Goal: Task Accomplishment & Management: Use online tool/utility

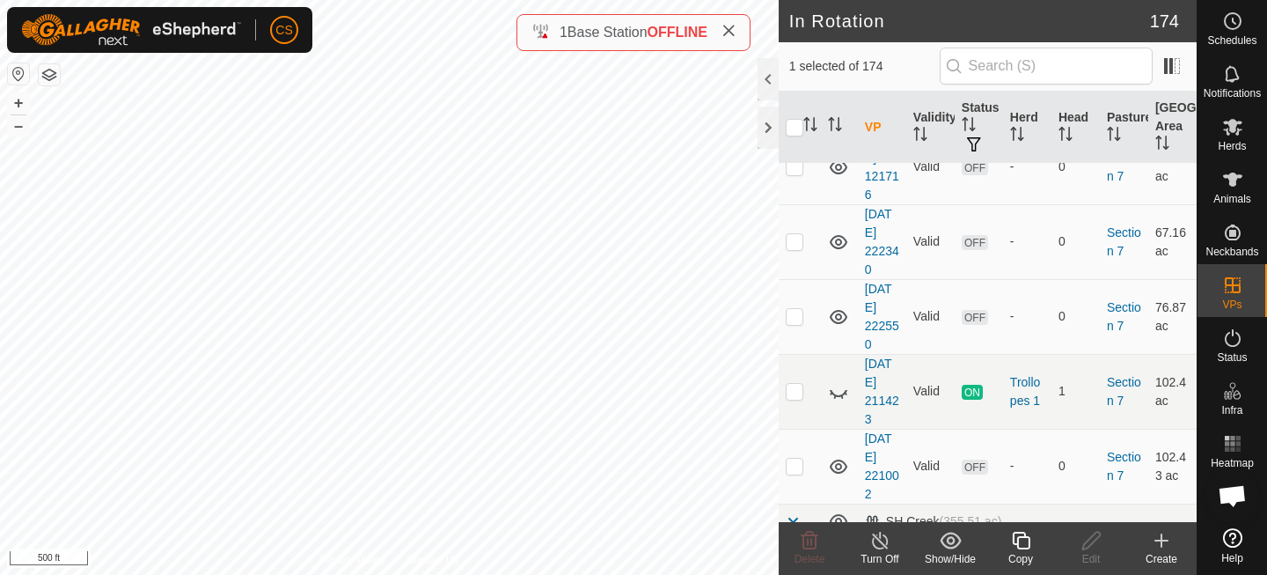
scroll to position [13305, 0]
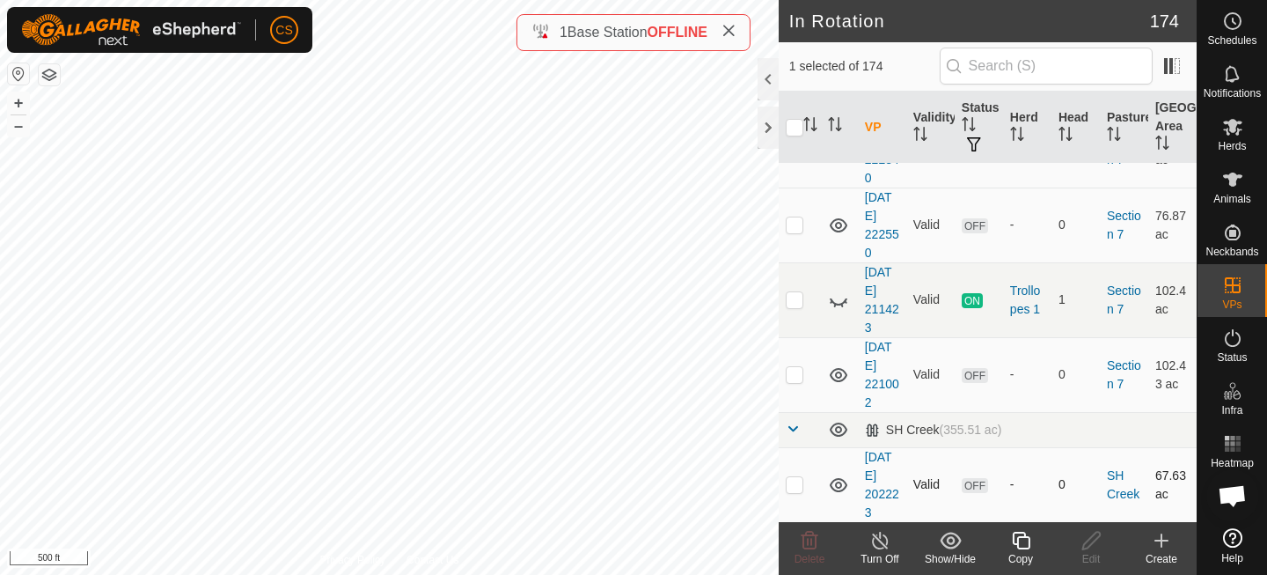
click at [797, 485] on p-checkbox at bounding box center [795, 484] width 18 height 14
checkbox input "true"
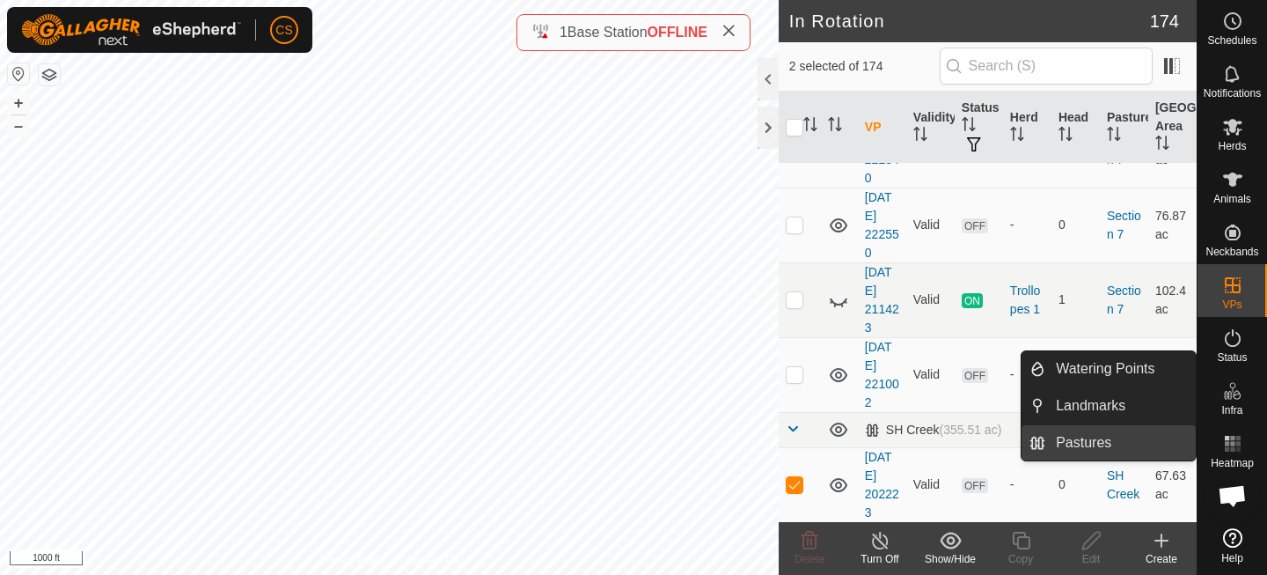
click at [1102, 442] on link "Pastures" at bounding box center [1121, 442] width 150 height 35
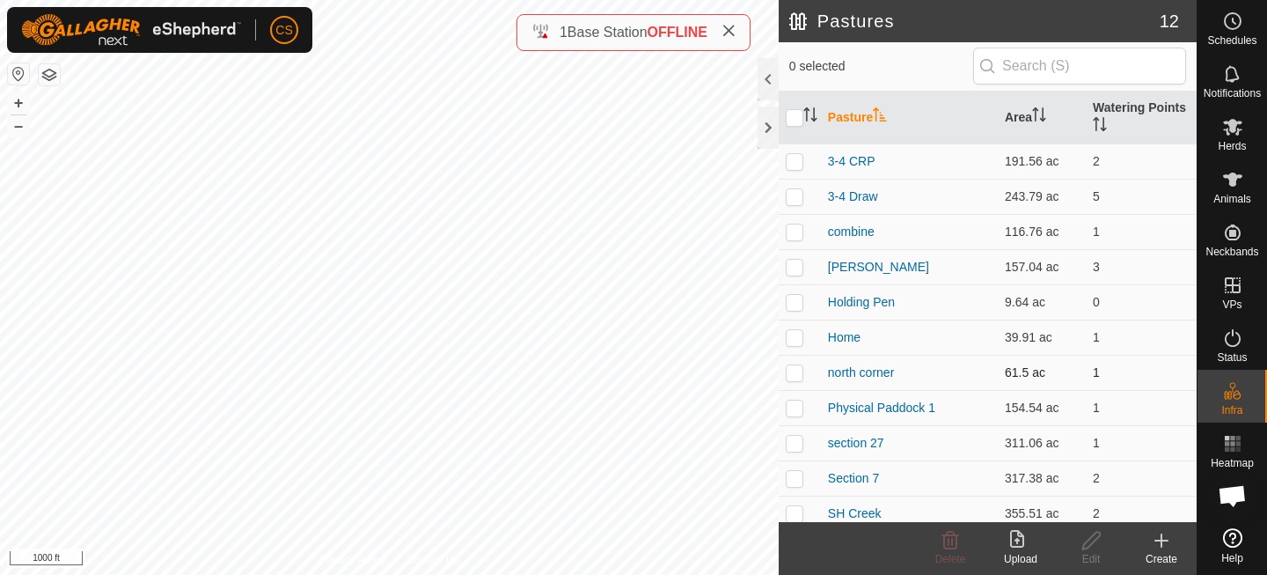
scroll to position [44, 0]
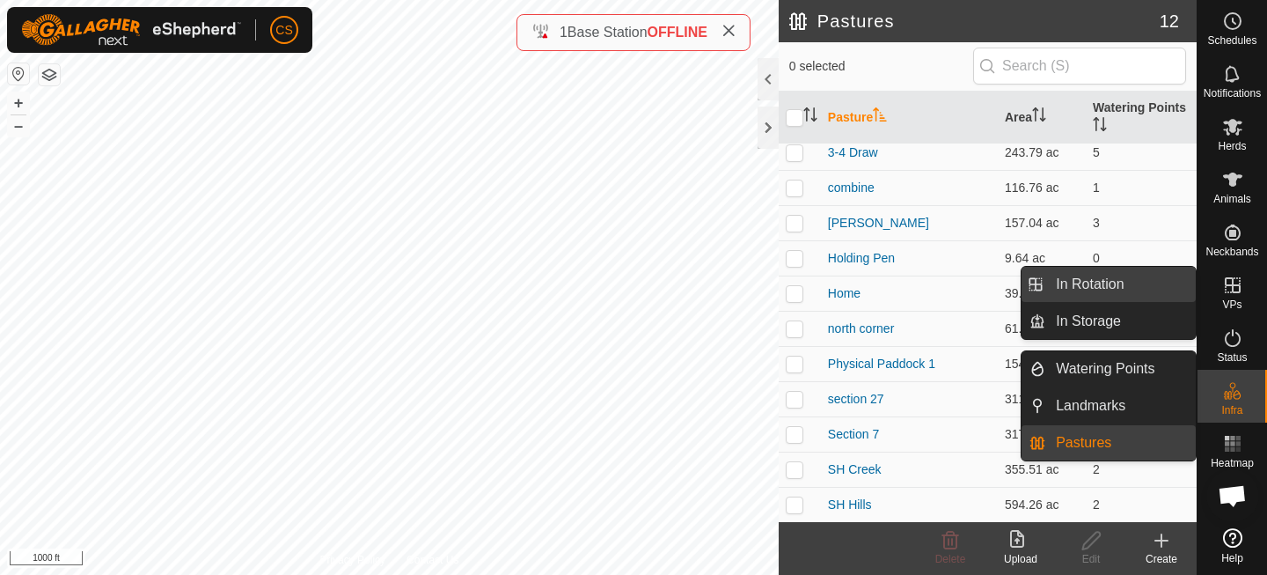
click at [1086, 282] on link "In Rotation" at bounding box center [1121, 284] width 150 height 35
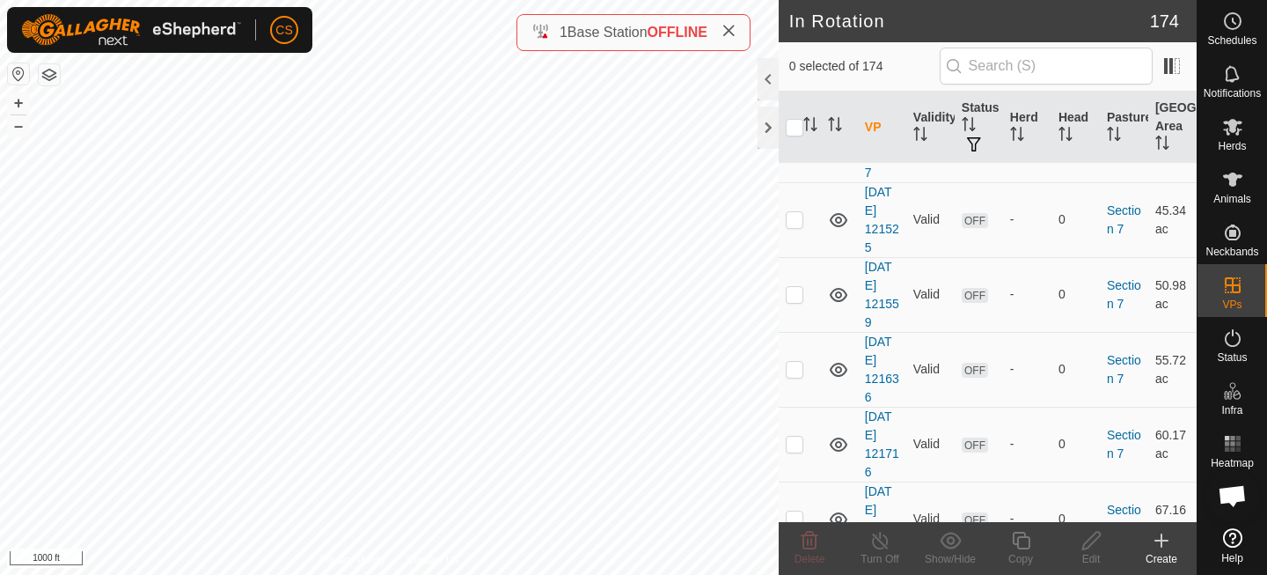
scroll to position [13305, 0]
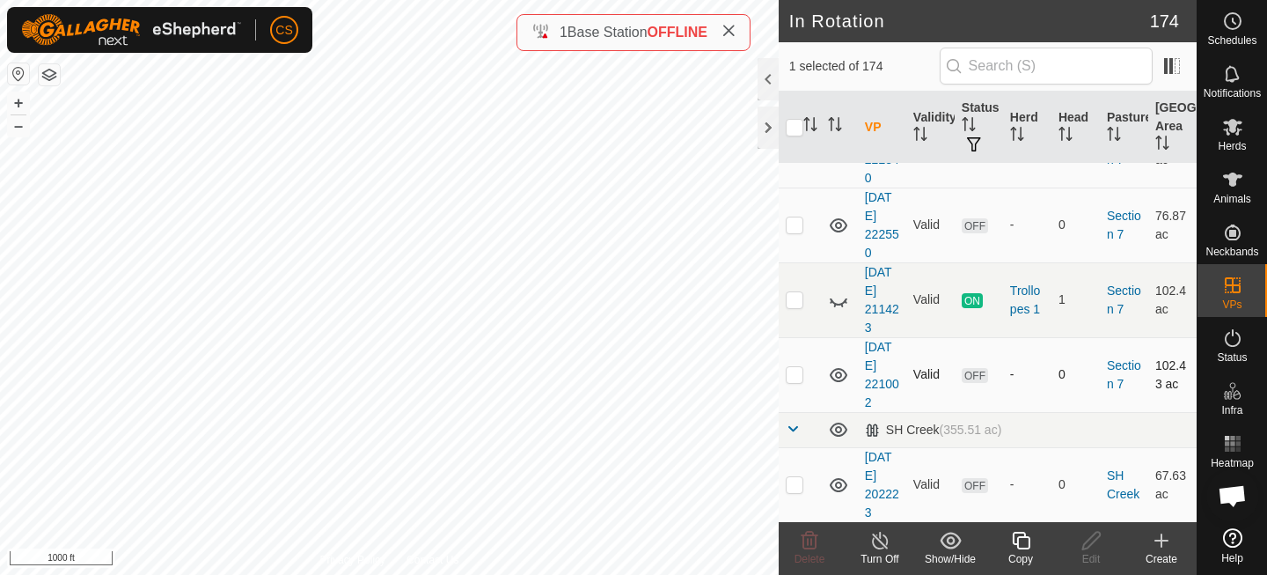
checkbox input "false"
checkbox input "true"
click at [1024, 543] on icon at bounding box center [1021, 540] width 22 height 21
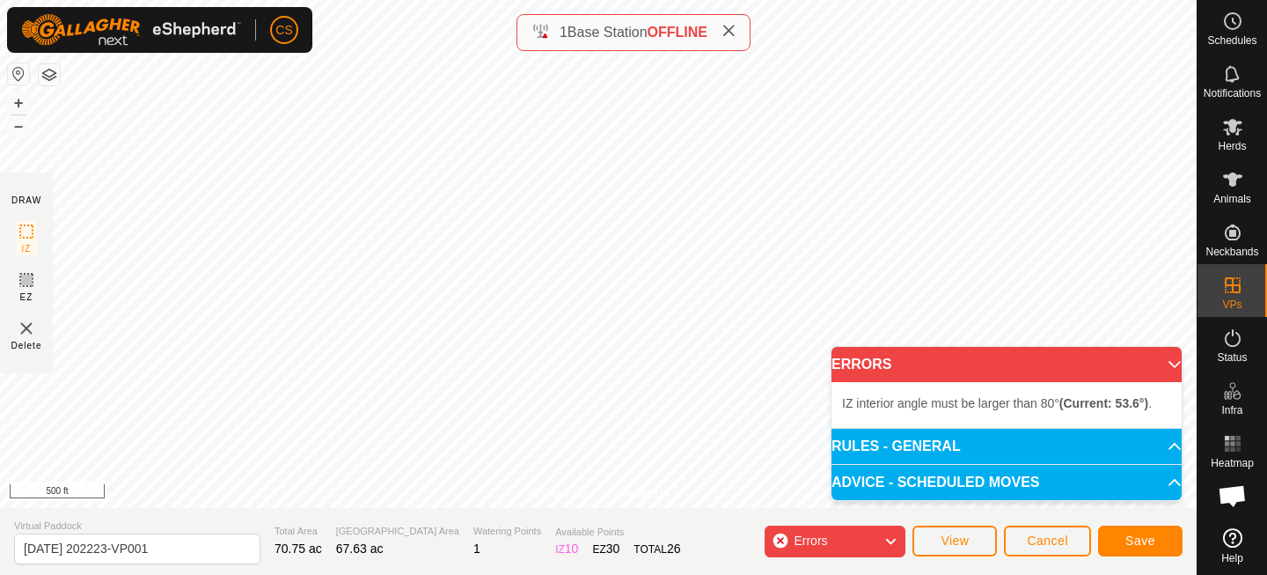
click at [583, 559] on div "Privacy Policy Contact Us Status: OFF Type: Inclusion Zone + – ⇧ i 500 ft DRAW …" at bounding box center [598, 287] width 1197 height 575
click at [1047, 541] on span "Cancel" at bounding box center [1047, 540] width 41 height 14
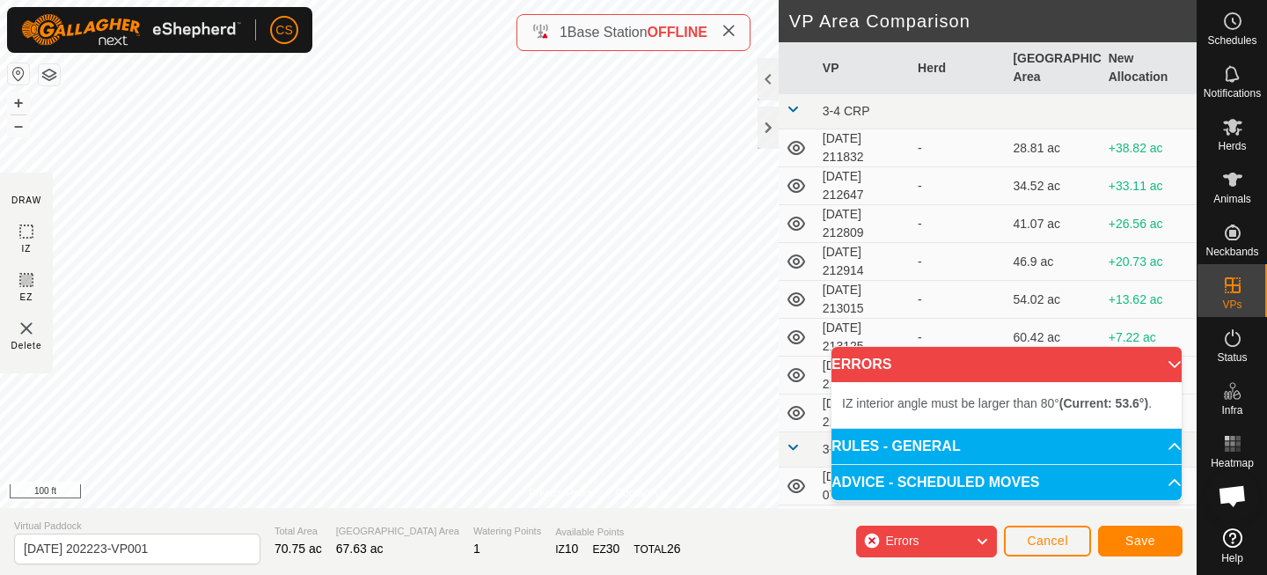
click at [1160, 366] on p-accordion-header "ERRORS" at bounding box center [1007, 364] width 350 height 35
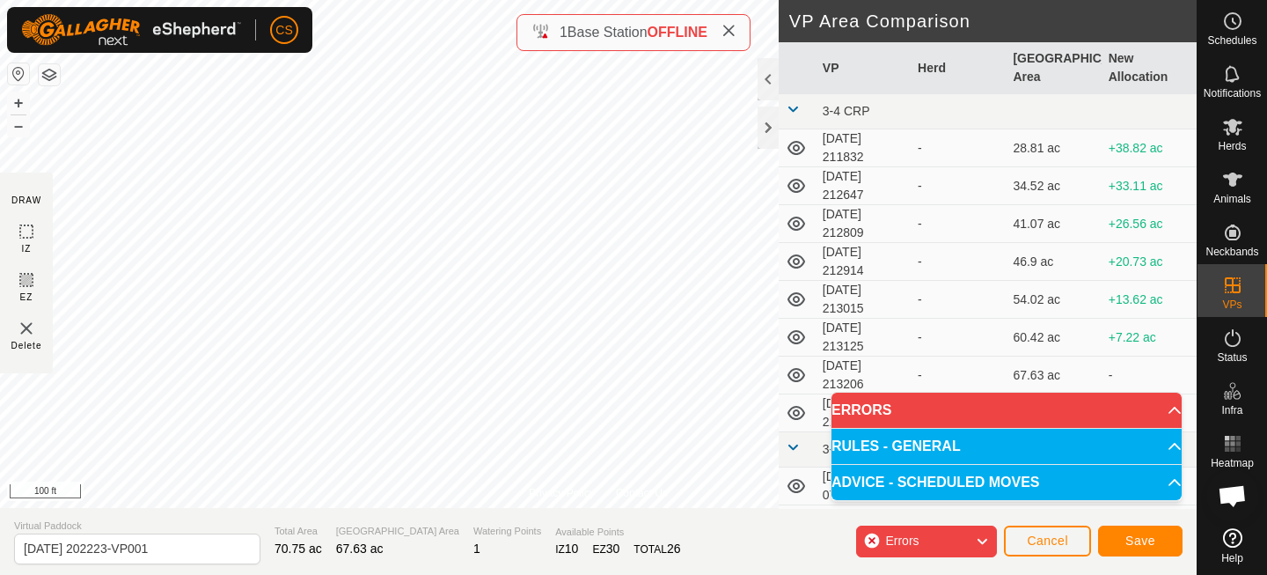
click at [1144, 418] on p-accordion-header "ERRORS" at bounding box center [1007, 410] width 350 height 35
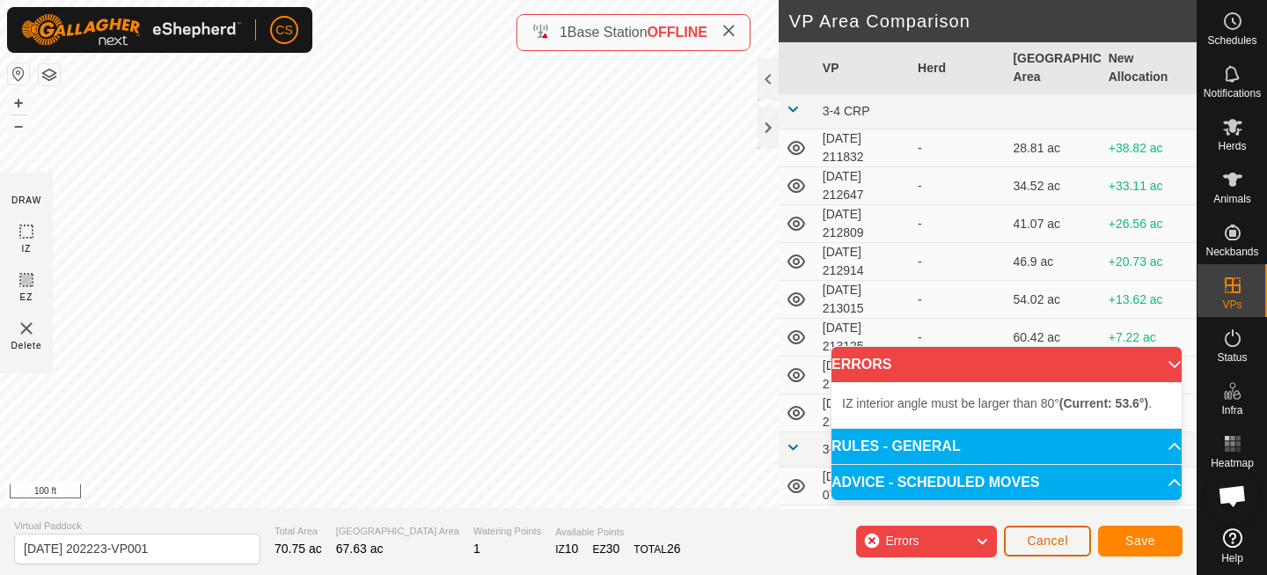
click at [1056, 538] on span "Cancel" at bounding box center [1047, 540] width 41 height 14
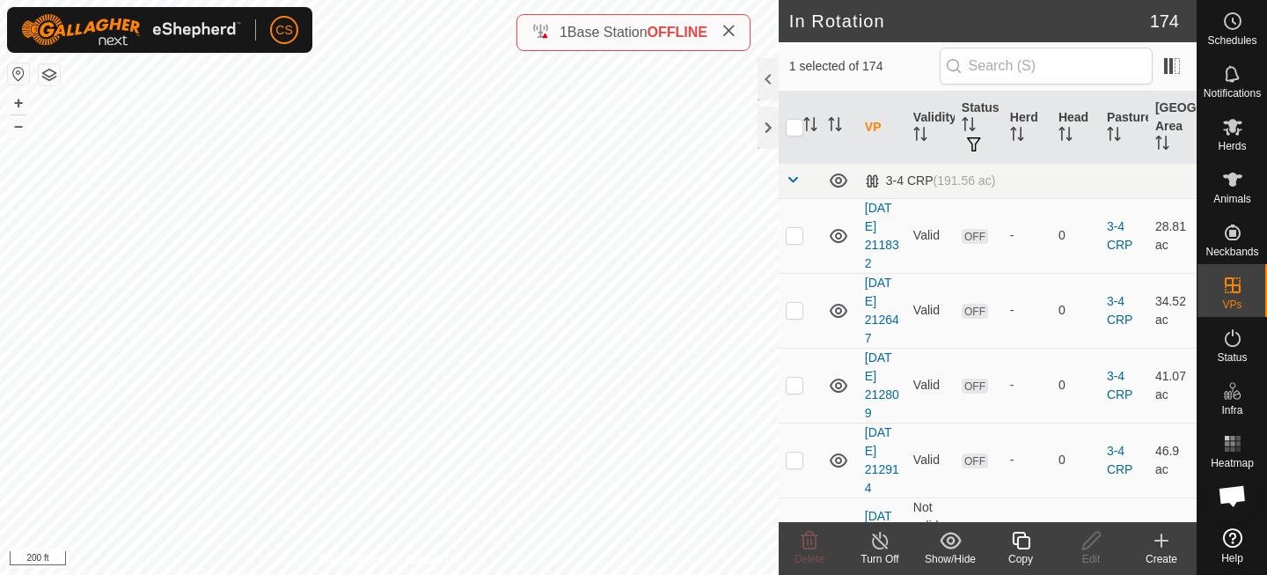
checkbox input "false"
checkbox input "true"
click at [1018, 539] on icon at bounding box center [1021, 540] width 22 height 21
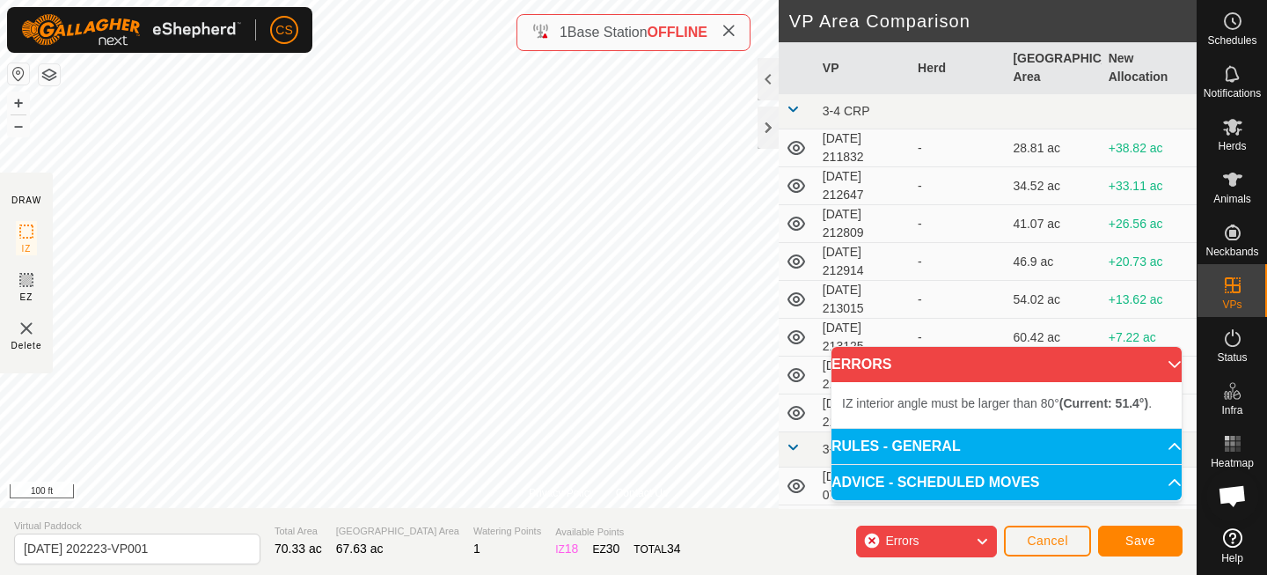
click at [554, 547] on div "Privacy Policy Contact Us Status: OFF Type: Inclusion Zone + – ⇧ i 100 ft DRAW …" at bounding box center [598, 287] width 1197 height 575
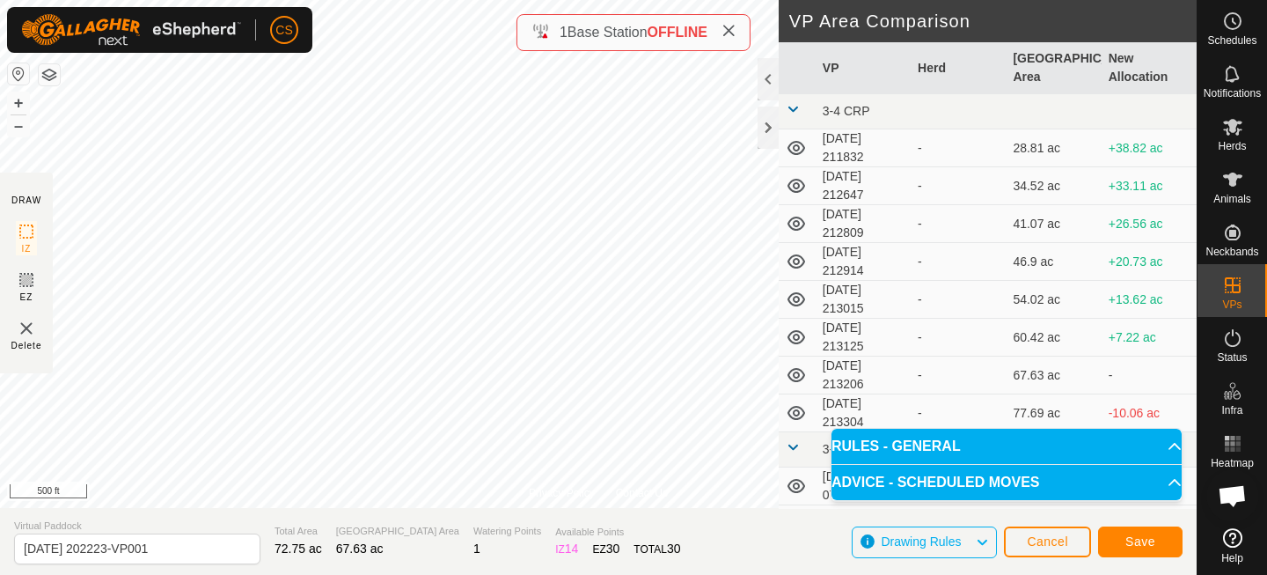
click at [444, 574] on html "CS Schedules Notifications Herds Animals Neckbands VPs Status Infra Heatmap Hel…" at bounding box center [633, 287] width 1267 height 575
click at [1134, 540] on span "Save" at bounding box center [1141, 541] width 30 height 14
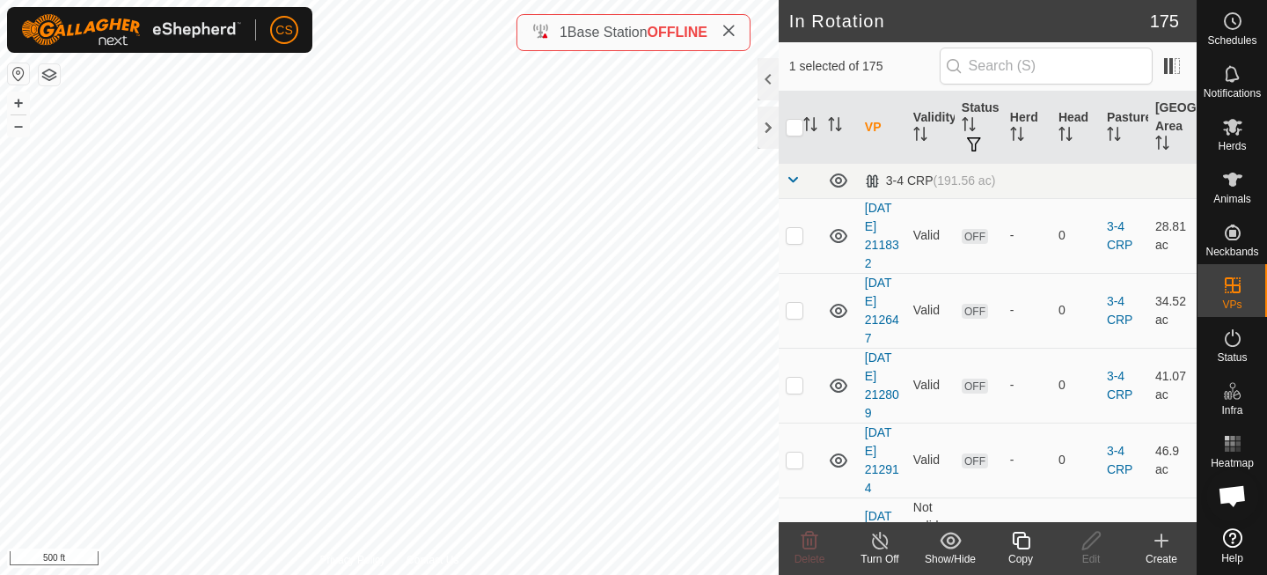
checkbox input "false"
checkbox input "true"
click at [1025, 543] on icon at bounding box center [1021, 540] width 22 height 21
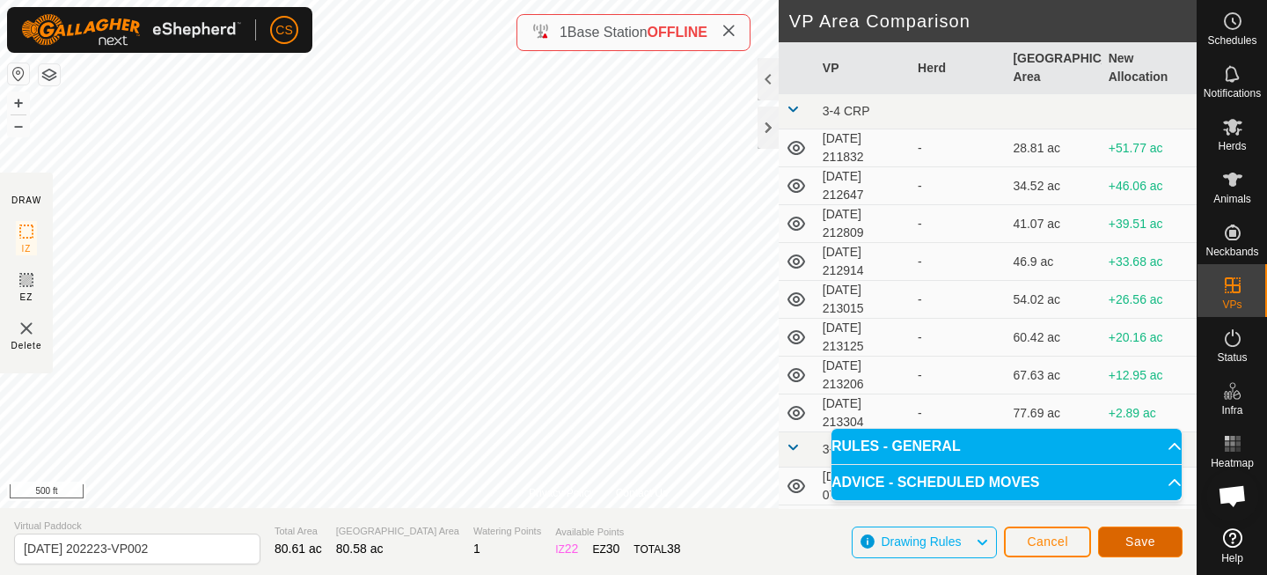
click at [1141, 538] on span "Save" at bounding box center [1141, 541] width 30 height 14
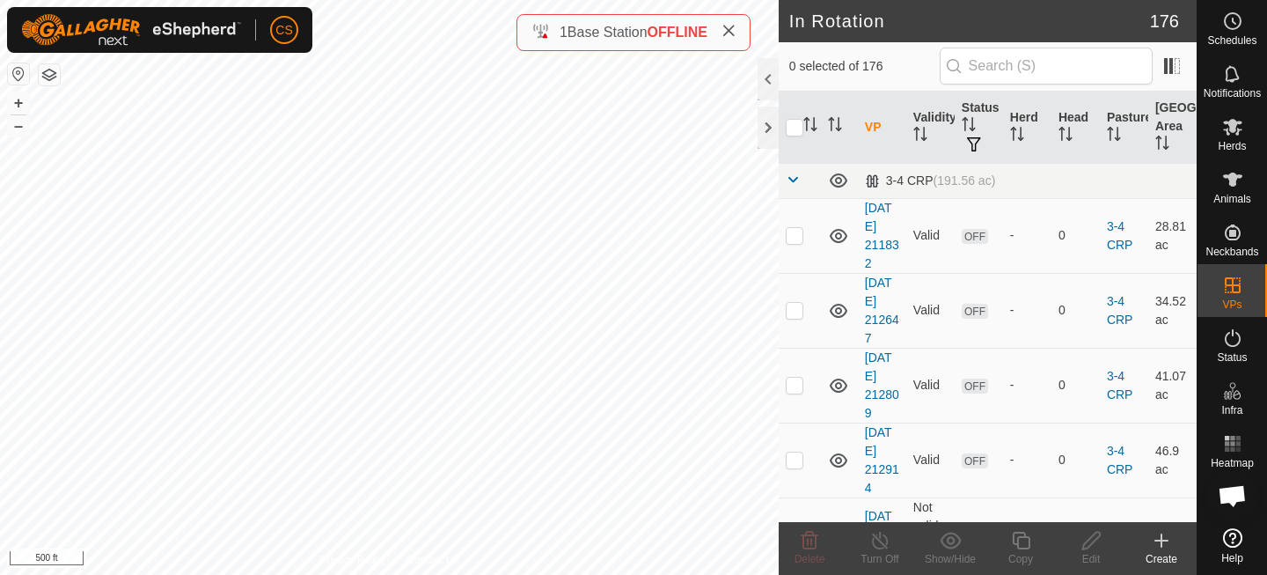
checkbox input "true"
click at [1023, 547] on icon at bounding box center [1021, 541] width 18 height 18
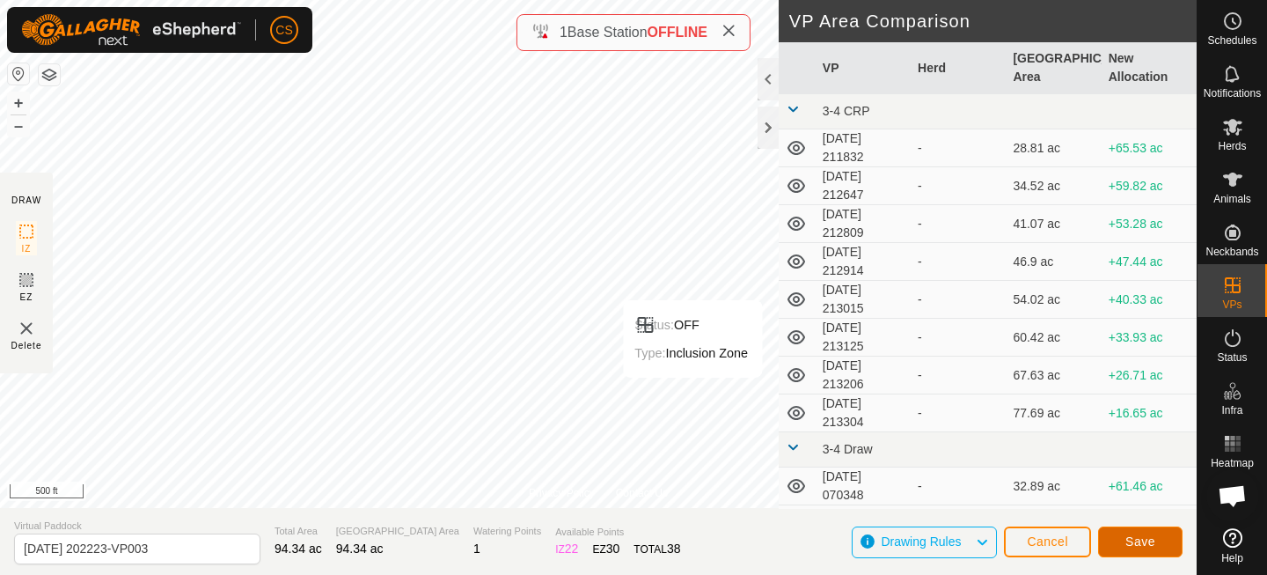
click at [1135, 543] on span "Save" at bounding box center [1141, 541] width 30 height 14
